Goal: Information Seeking & Learning: Learn about a topic

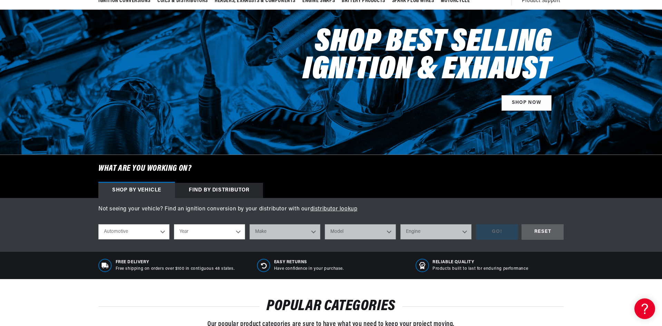
click at [163, 232] on select "Automotive Agricultural Industrial Marine Motorcycle" at bounding box center [133, 231] width 71 height 15
click at [207, 229] on select "Year 2026 2025 2024 2023 2022 2021 2020 2019 2018 2017 2016 2015 2014 2013 2012…" at bounding box center [209, 231] width 71 height 15
select select "2010"
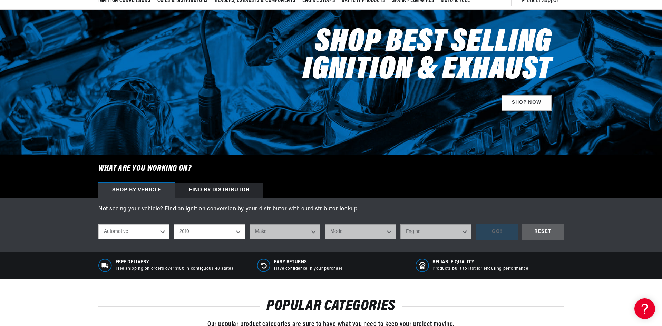
click at [174, 224] on select "Year 2026 2025 2024 2023 2022 2021 2020 2019 2018 2017 2016 2015 2014 2013 2012…" at bounding box center [209, 231] width 71 height 15
select select "2010"
click at [278, 231] on select "Make Cadillac Chevrolet Chrysler Dodge Ford GMC INFINITI Jeep Lincoln Mercury N…" at bounding box center [285, 231] width 71 height 15
select select "GMC"
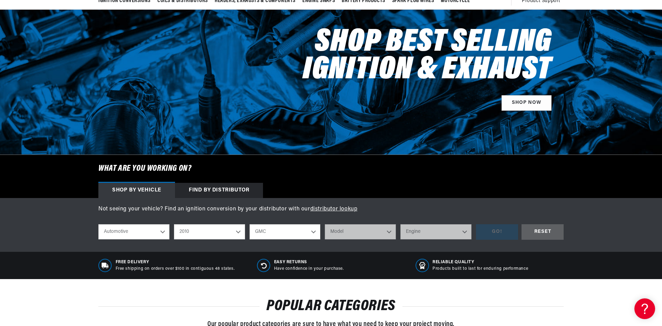
click at [250, 224] on select "Make Cadillac Chevrolet Chrysler Dodge Ford GMC INFINITI Jeep Lincoln Mercury N…" at bounding box center [285, 231] width 71 height 15
select select "GMC"
click at [349, 231] on select "Model Canyon Savana 1500 Savana 2500 Savana 3500 Savana 4500 Sierra Sierra 1500…" at bounding box center [360, 231] width 71 height 15
select select "Sierra-1500"
click at [325, 224] on select "Model Canyon Savana 1500 Savana 2500 Savana 3500 Savana 4500 Sierra Sierra 1500…" at bounding box center [360, 231] width 71 height 15
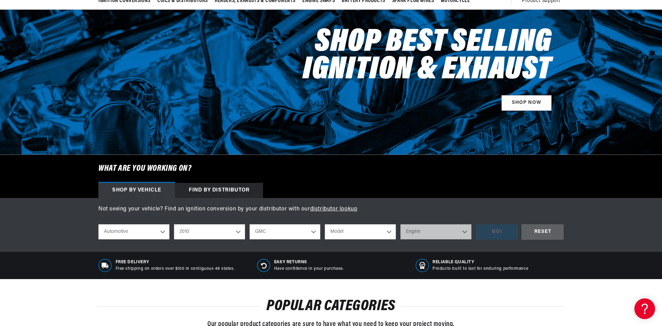
select select "Sierra-1500"
click at [438, 232] on select "Engine 4.3L 4.8L 5.3L 6.0L 6.2L" at bounding box center [436, 231] width 71 height 15
select select "6.0L"
click at [401, 224] on select "Engine 4.3L 4.8L 5.3L 6.0L 6.2L" at bounding box center [436, 231] width 71 height 15
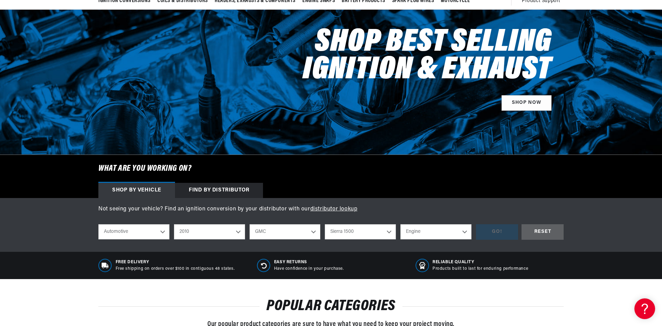
select select "6.0L"
click at [498, 235] on div "GO!" at bounding box center [497, 232] width 42 height 16
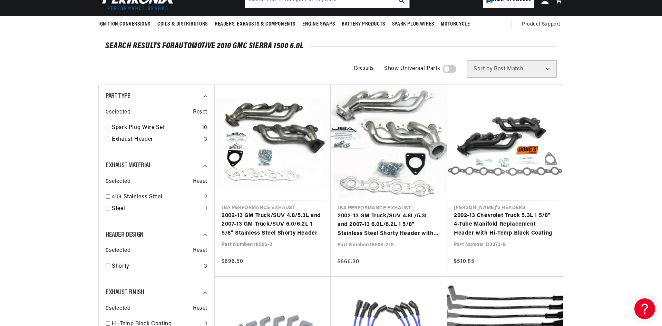
scroll to position [104, 0]
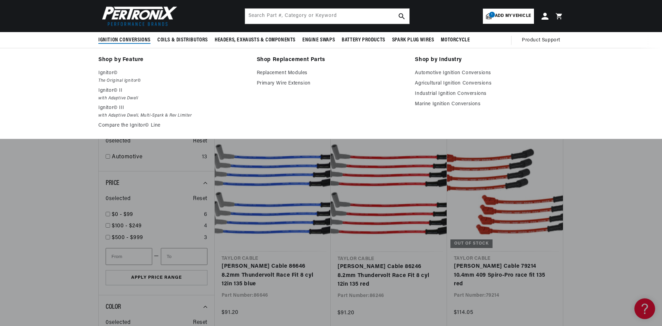
scroll to position [518, 0]
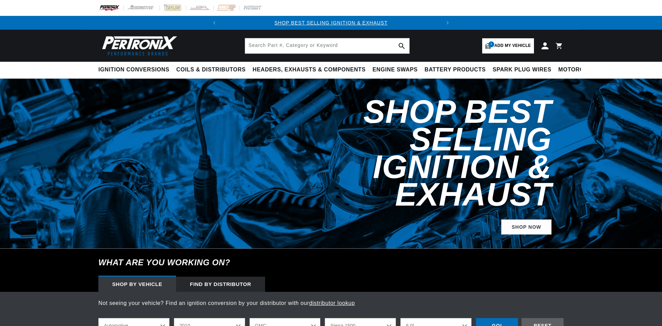
select select "2010"
select select "GMC"
select select "Sierra-1500"
select select "6.0L"
